Goal: Understand process/instructions: Learn how to perform a task or action

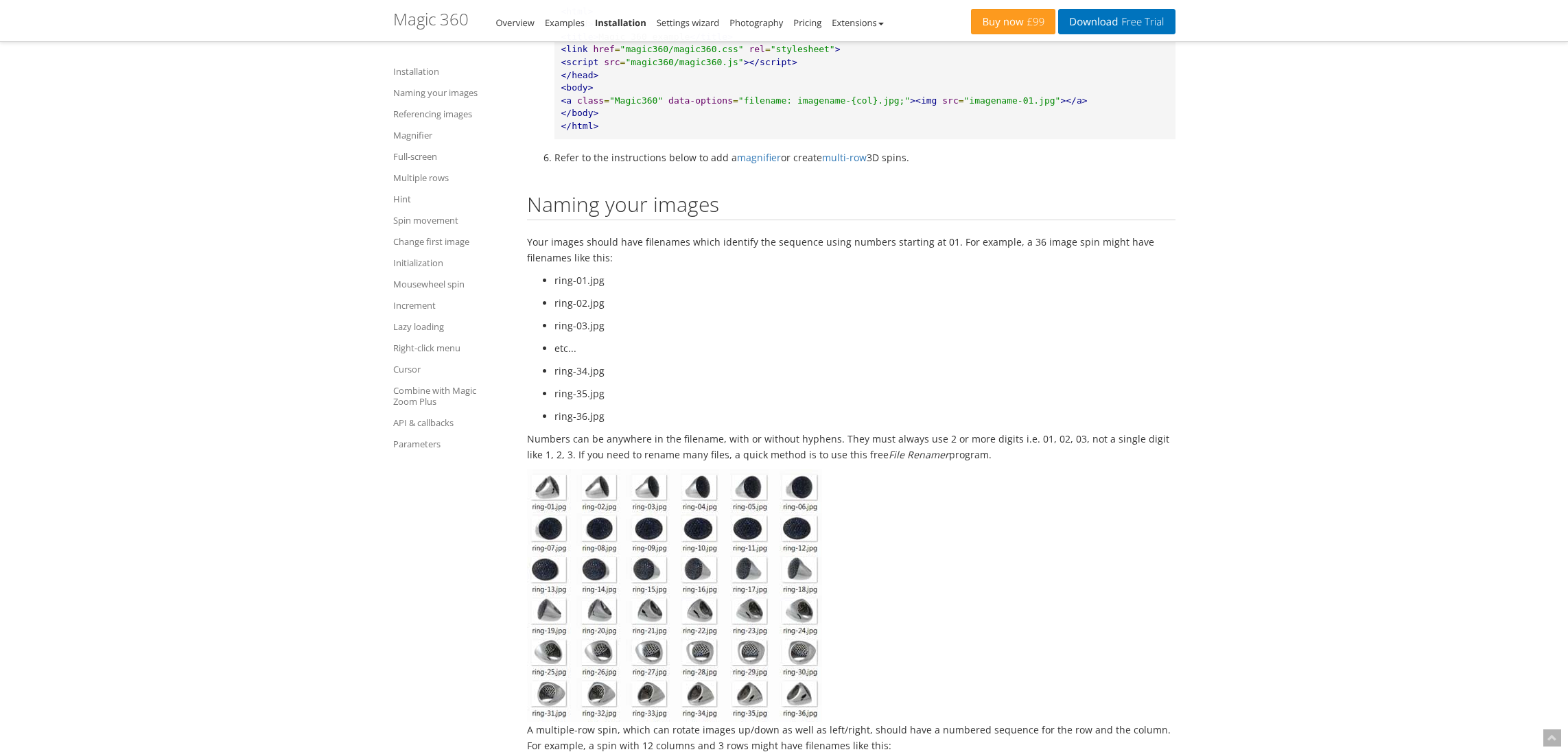
scroll to position [1163, 0]
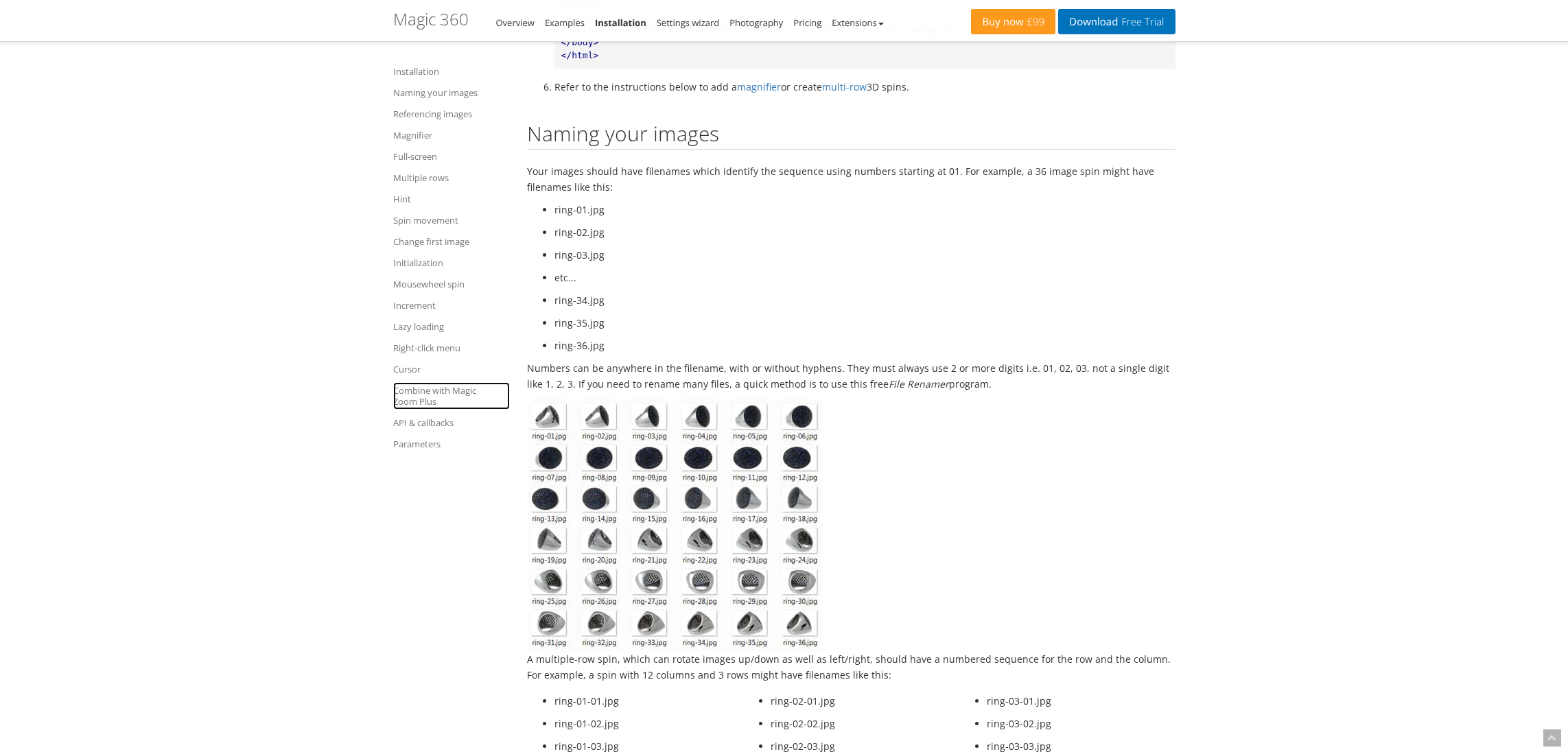
click at [411, 407] on link "Combine with Magic Zoom Plus" at bounding box center [451, 395] width 117 height 27
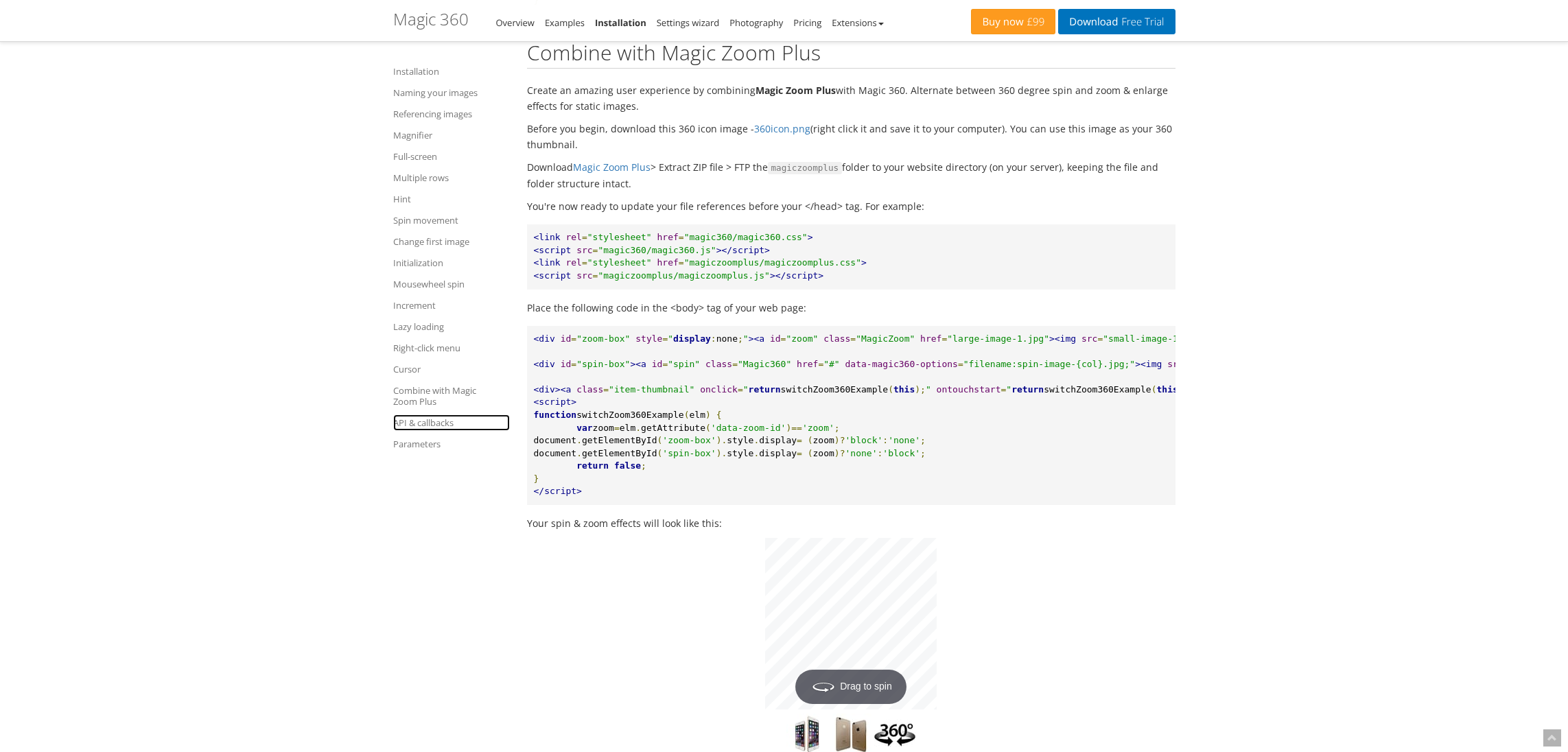
click at [415, 421] on link "API & callbacks" at bounding box center [451, 423] width 117 height 17
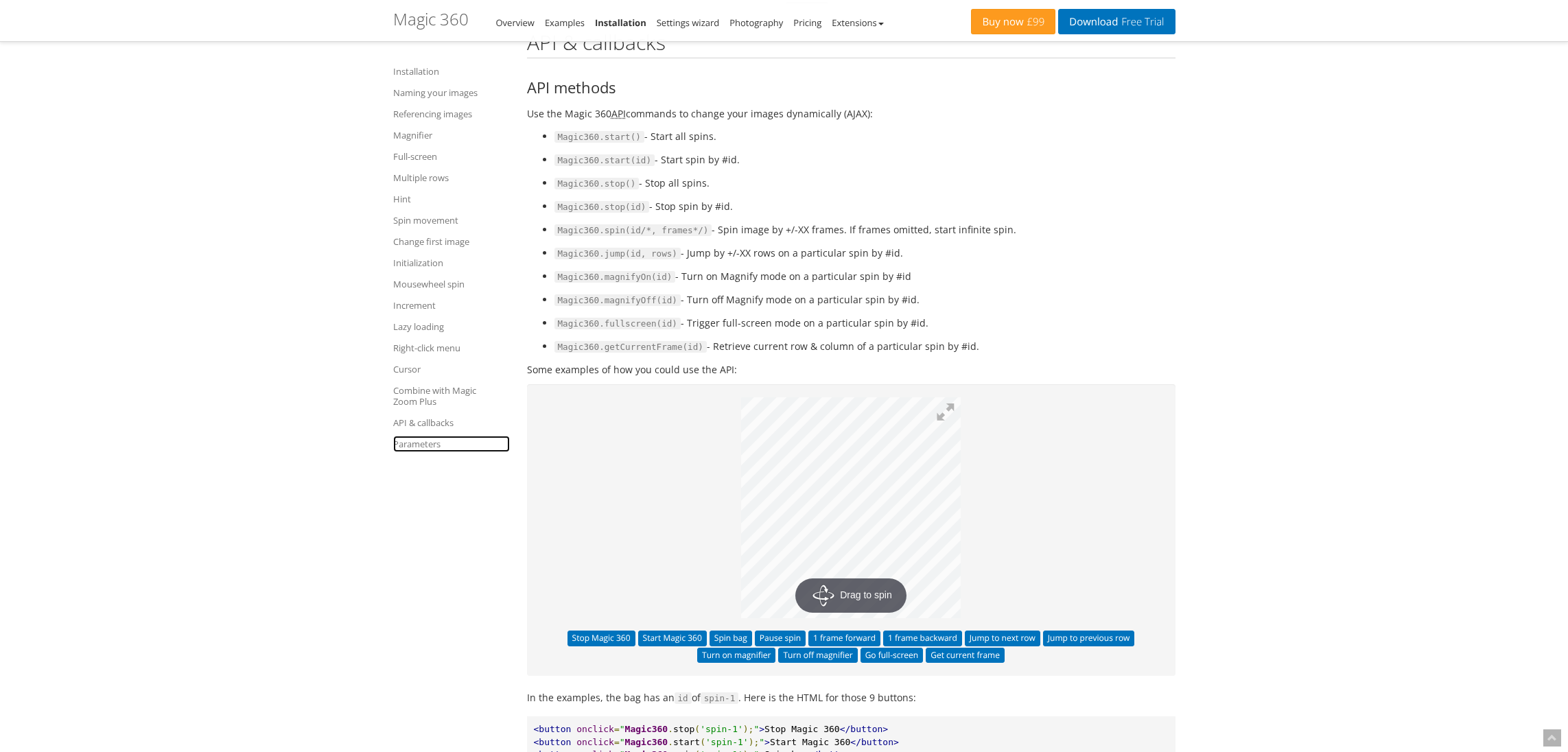
click at [414, 442] on link "Parameters" at bounding box center [451, 444] width 117 height 17
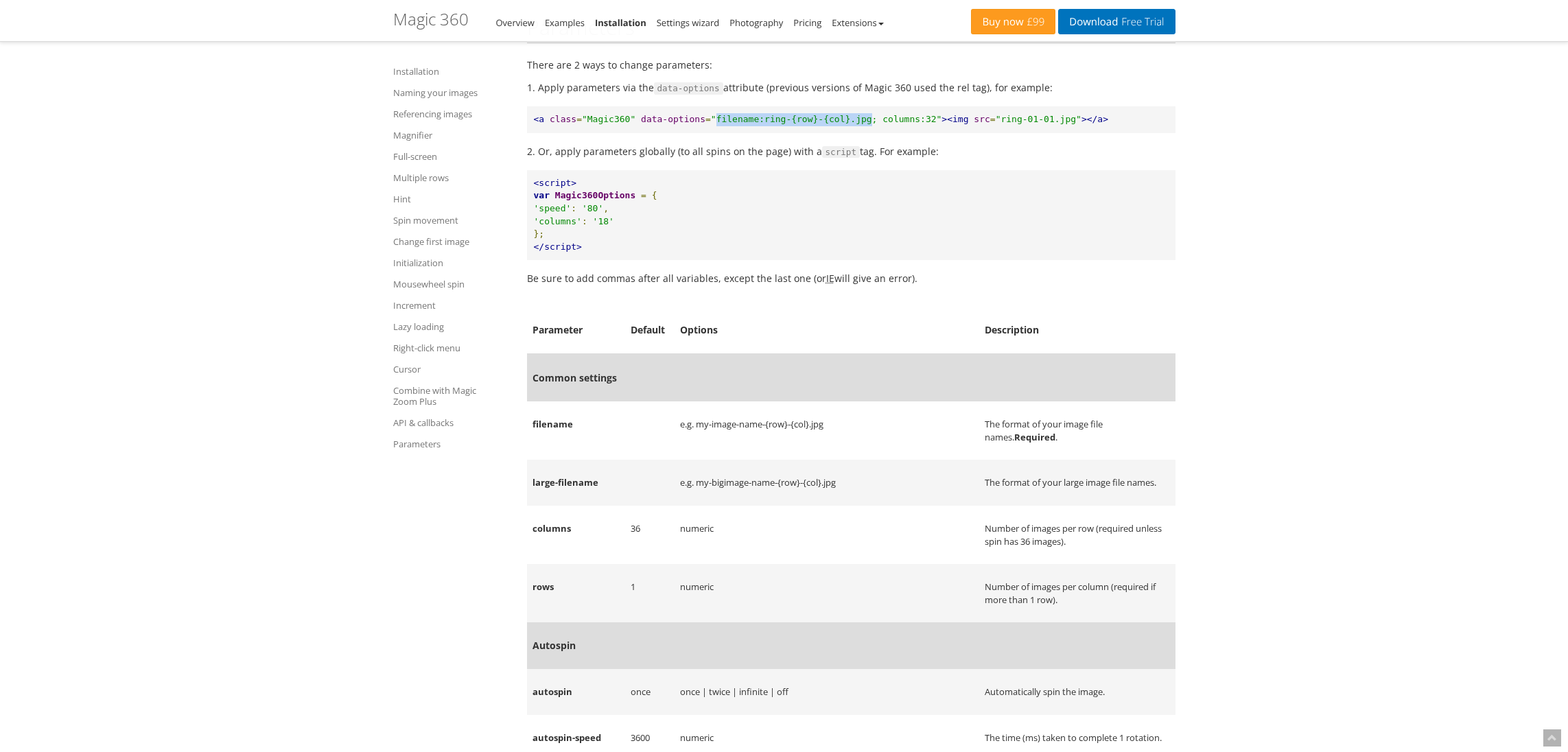
scroll to position [13337, 0]
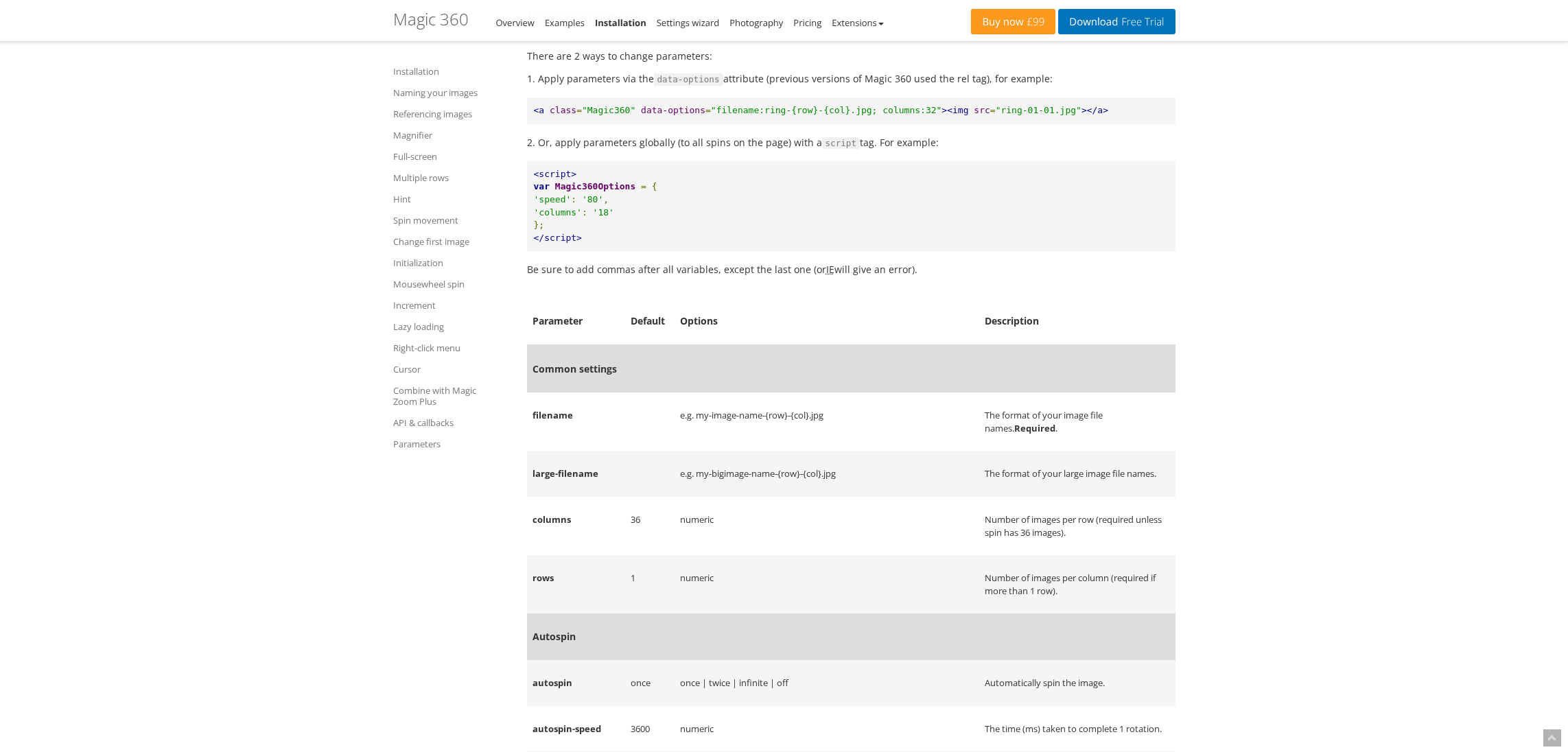
click at [896, 115] on span ""filename:ring-{row}-{col}.jpg; columns:32"" at bounding box center [826, 110] width 231 height 11
drag, startPoint x: 896, startPoint y: 148, endPoint x: 931, endPoint y: 154, distance: 35.5
click at [931, 115] on span ""filename:ring-{row}-{col}.jpg; columns:32"" at bounding box center [826, 110] width 231 height 11
copy span "columns:32"
